Goal: Find specific page/section: Find specific page/section

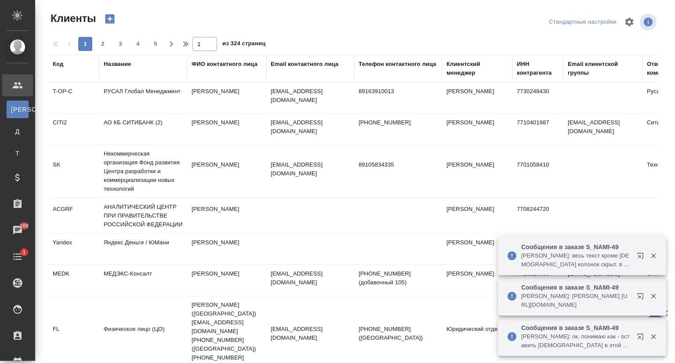
select select "RU"
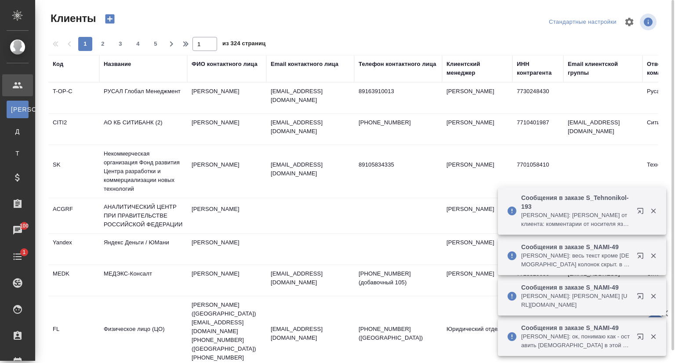
click at [123, 66] on div "Название" at bounding box center [117, 64] width 27 height 9
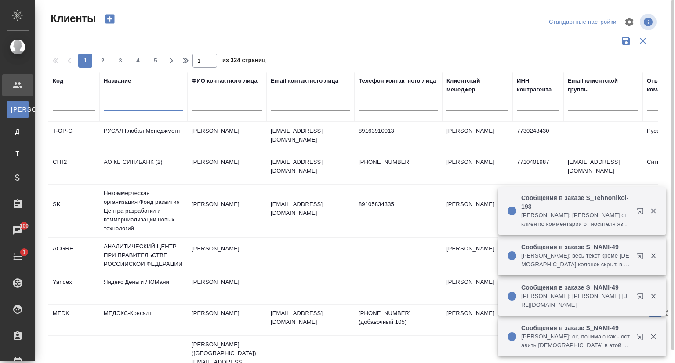
click at [124, 106] on input "text" at bounding box center [143, 105] width 79 height 11
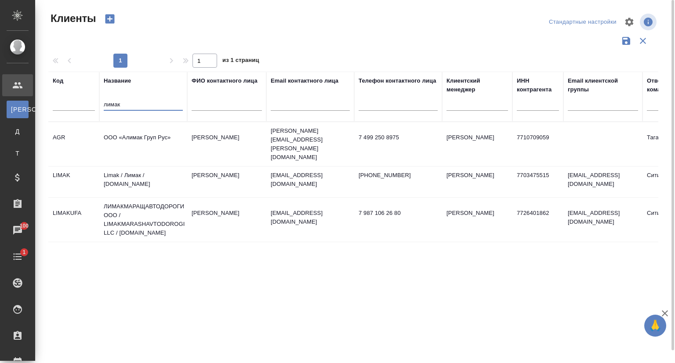
type input "лимак"
click at [160, 167] on td "Limak / Лимак / [DOMAIN_NAME]" at bounding box center [143, 182] width 88 height 31
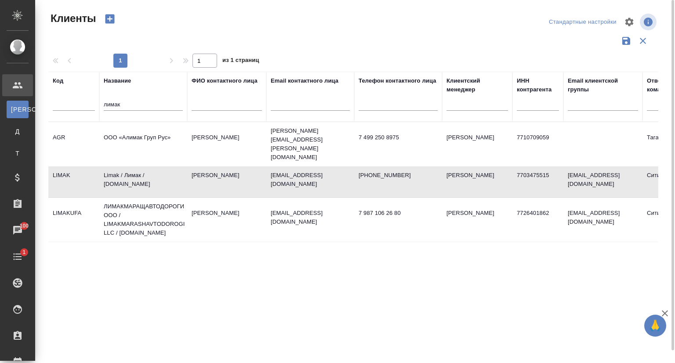
click at [160, 167] on td "Limak / Лимак / [DOMAIN_NAME]" at bounding box center [143, 182] width 88 height 31
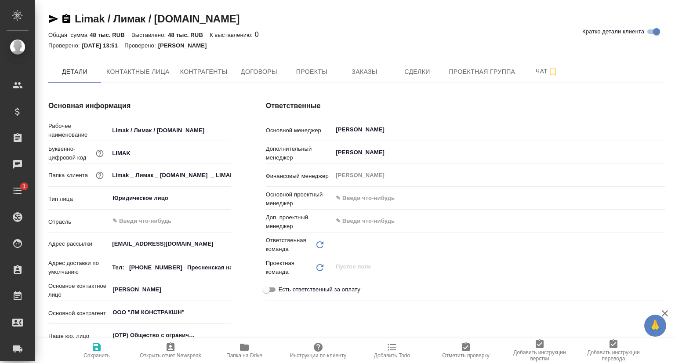
type input "Сити3"
type textarea "x"
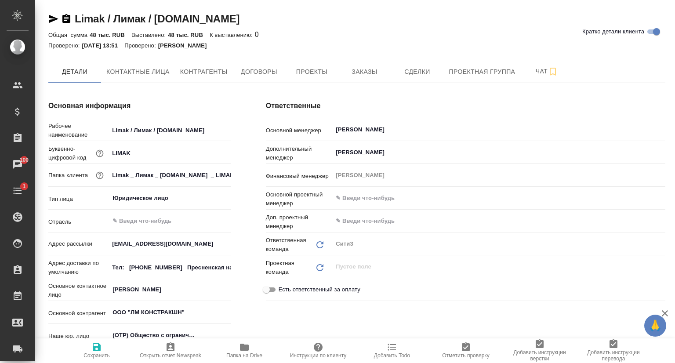
type textarea "x"
click at [363, 70] on span "Заказы" at bounding box center [364, 71] width 42 height 11
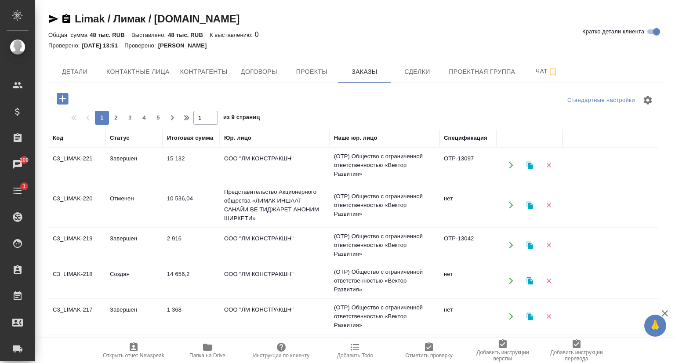
scroll to position [88, 0]
